Goal: Task Accomplishment & Management: Complete application form

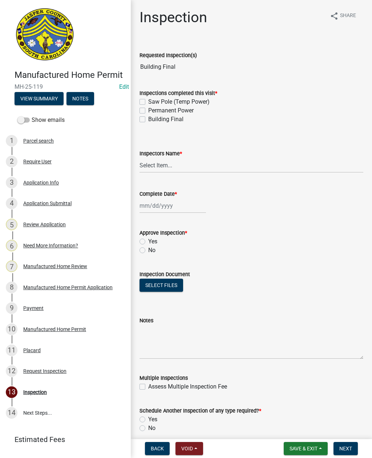
click at [148, 118] on label "Building Final" at bounding box center [165, 119] width 35 height 9
click at [148, 118] on input "Building Final" at bounding box center [150, 117] width 5 height 5
checkbox input "true"
checkbox input "false"
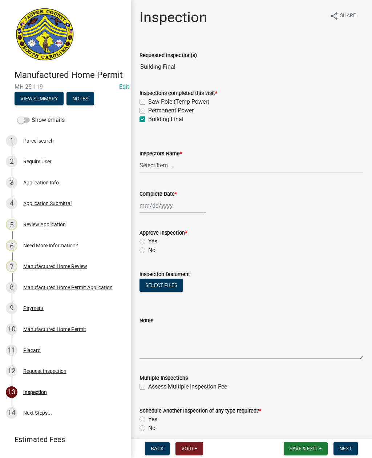
checkbox input "true"
click at [172, 165] on select "Select Item... [EMAIL_ADDRESS][DOMAIN_NAME] ([PERSON_NAME] ) rcampbell ([PERSON…" at bounding box center [252, 165] width 224 height 15
select select "2d9ba1e5-2fdd-4b15-98d0-073dcbeb5880"
click at [161, 200] on div at bounding box center [173, 205] width 67 height 15
select select "10"
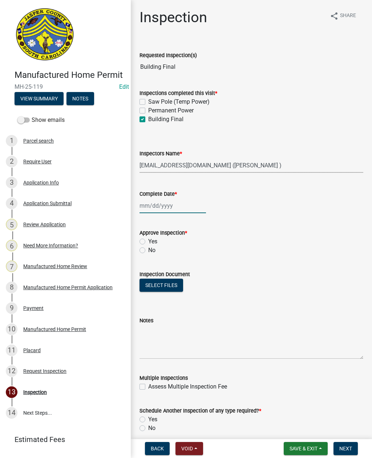
select select "2025"
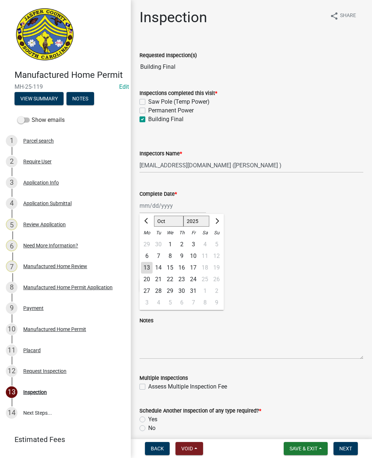
click at [146, 267] on div "13" at bounding box center [147, 268] width 12 height 12
type input "[DATE]"
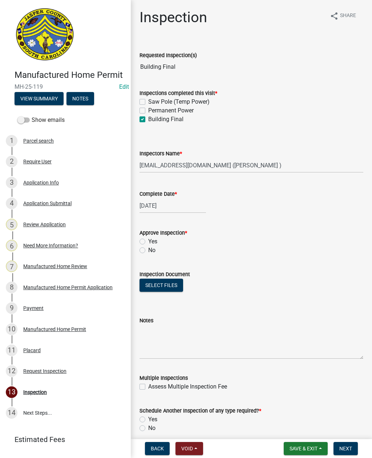
click at [148, 240] on label "Yes" at bounding box center [152, 241] width 9 height 9
click at [148, 240] on input "Yes" at bounding box center [150, 239] width 5 height 5
radio input "true"
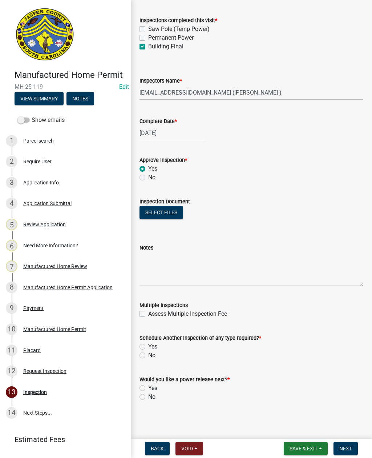
scroll to position [73, 0]
click at [148, 353] on label "No" at bounding box center [151, 355] width 7 height 9
click at [148, 353] on input "No" at bounding box center [150, 353] width 5 height 5
radio input "true"
click at [148, 396] on label "No" at bounding box center [151, 396] width 7 height 9
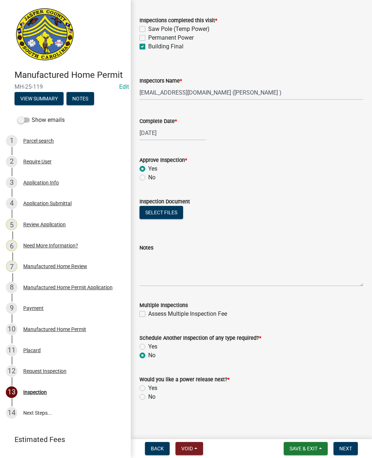
click at [148, 396] on input "No" at bounding box center [150, 394] width 5 height 5
radio input "true"
click at [344, 446] on span "Next" at bounding box center [345, 448] width 13 height 6
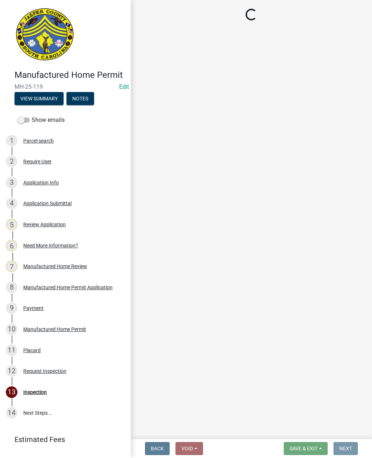
scroll to position [0, 0]
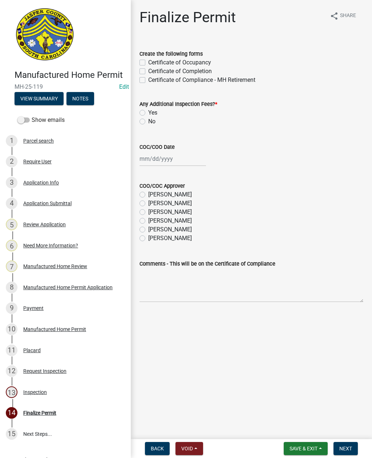
click at [148, 81] on label "Certificate of Compliance - MH Retirement" at bounding box center [201, 80] width 107 height 9
click at [148, 80] on input "Certificate of Compliance - MH Retirement" at bounding box center [150, 78] width 5 height 5
checkbox input "true"
checkbox input "false"
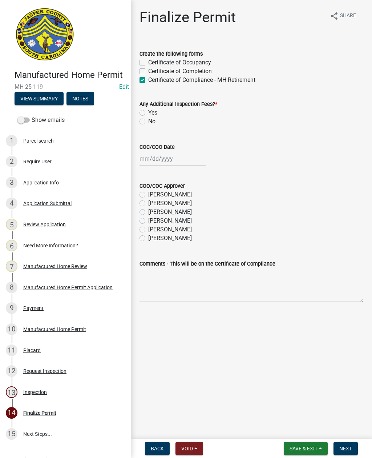
checkbox input "true"
click at [148, 121] on label "No" at bounding box center [151, 121] width 7 height 9
click at [148, 121] on input "No" at bounding box center [150, 119] width 5 height 5
radio input "true"
click at [160, 159] on div at bounding box center [173, 158] width 67 height 15
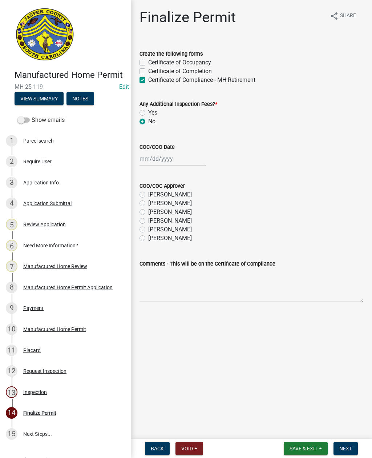
select select "10"
select select "2025"
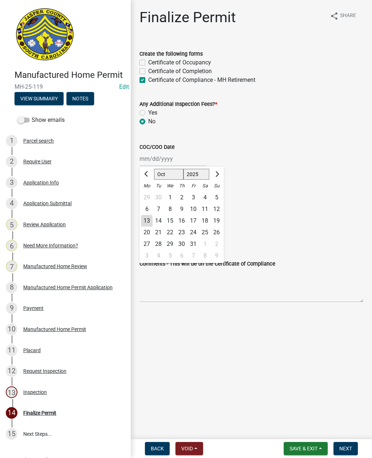
click at [144, 220] on div "13" at bounding box center [147, 221] width 12 height 12
type input "[DATE]"
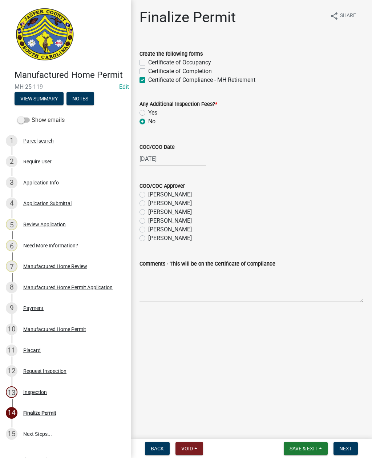
click at [148, 229] on label "[PERSON_NAME]" at bounding box center [170, 229] width 44 height 9
click at [148, 229] on input "[PERSON_NAME]" at bounding box center [150, 227] width 5 height 5
radio input "true"
click at [151, 447] on span "Back" at bounding box center [157, 448] width 13 height 6
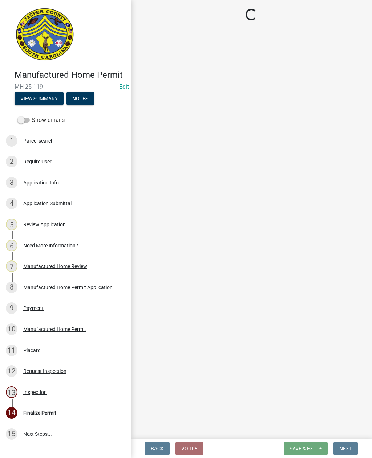
select select "2d9ba1e5-2fdd-4b15-98d0-073dcbeb5880"
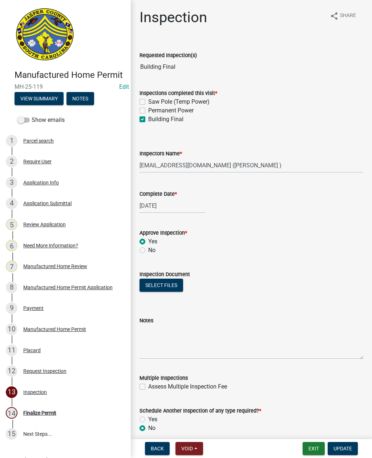
click at [162, 286] on button "Select files" at bounding box center [162, 284] width 44 height 13
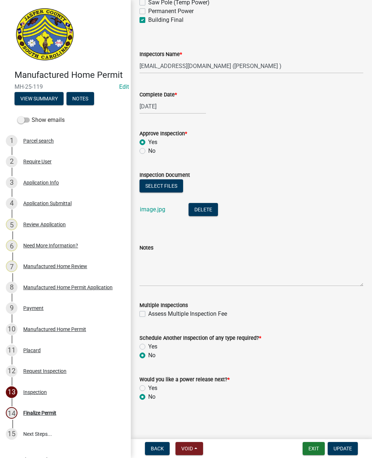
scroll to position [99, 0]
click at [341, 447] on span "Update" at bounding box center [343, 448] width 19 height 6
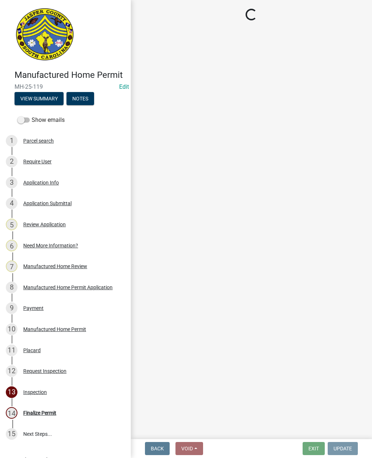
scroll to position [0, 0]
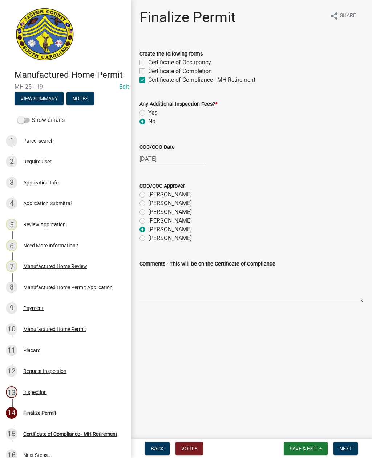
click at [345, 447] on span "Next" at bounding box center [345, 448] width 13 height 6
